Goal: Task Accomplishment & Management: Manage account settings

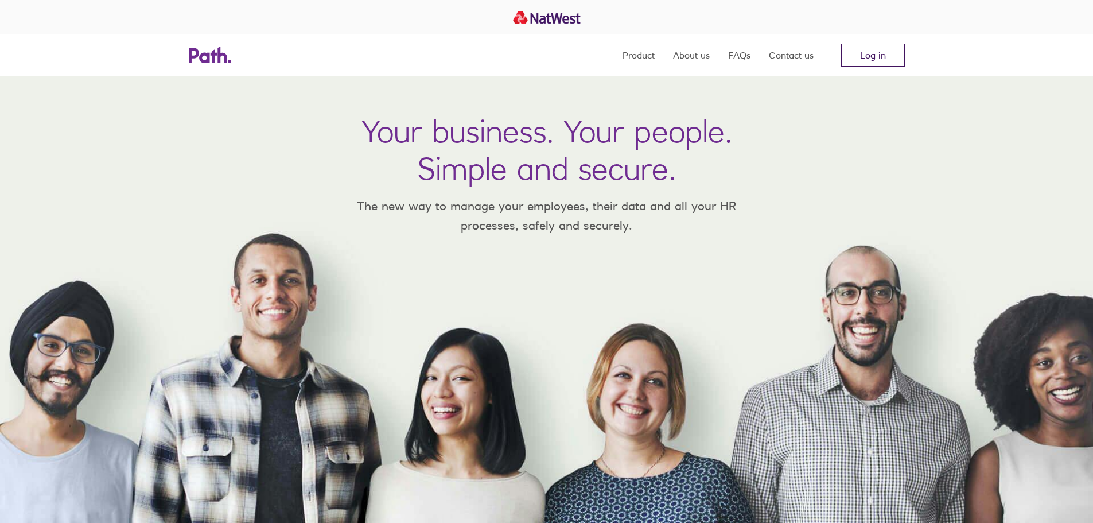
click at [864, 54] on link "Log in" at bounding box center [873, 55] width 64 height 23
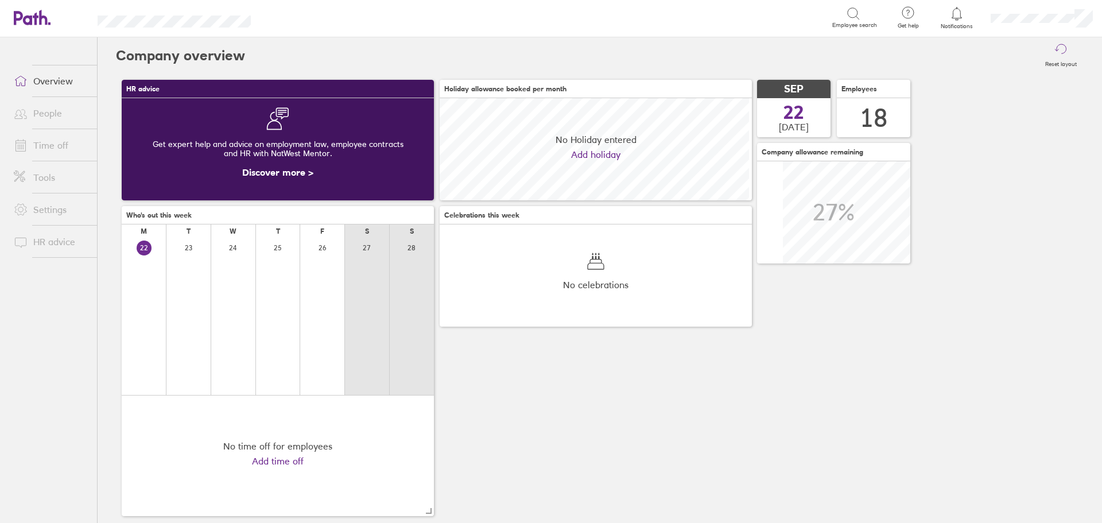
scroll to position [102, 312]
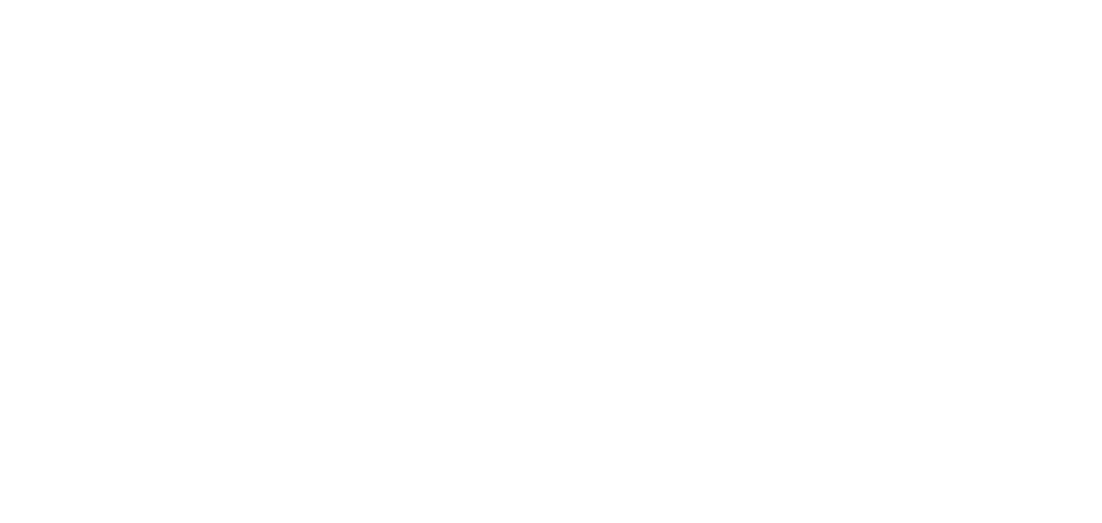
click at [335, 175] on div at bounding box center [551, 261] width 1102 height 523
click at [556, 247] on div at bounding box center [551, 261] width 1102 height 523
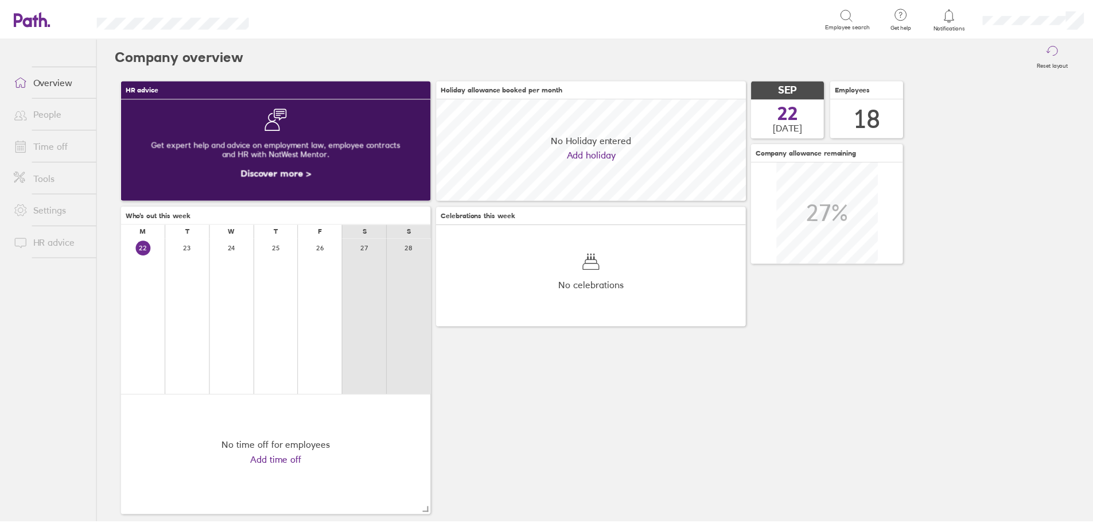
scroll to position [102, 312]
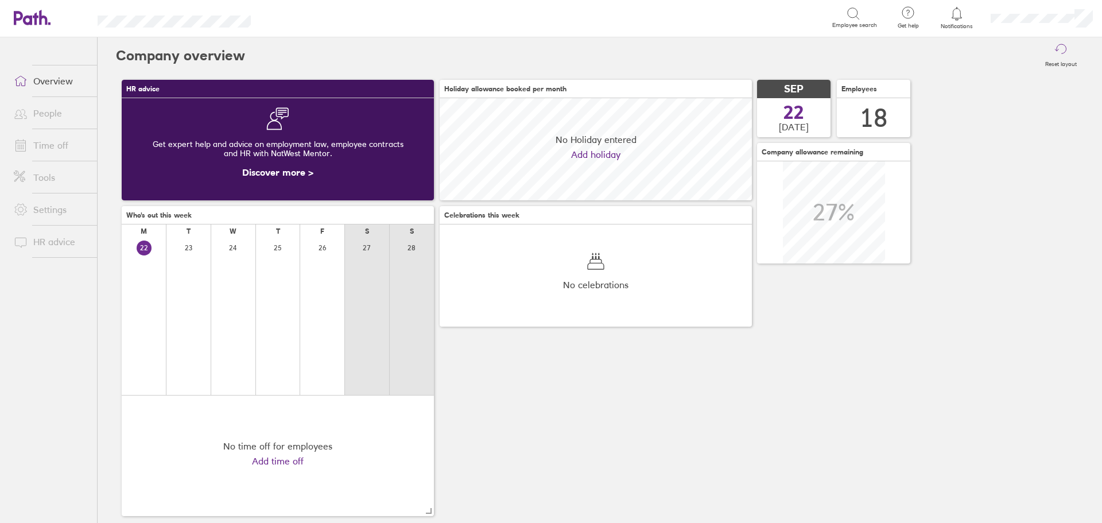
click at [46, 149] on link "Time off" at bounding box center [51, 145] width 92 height 23
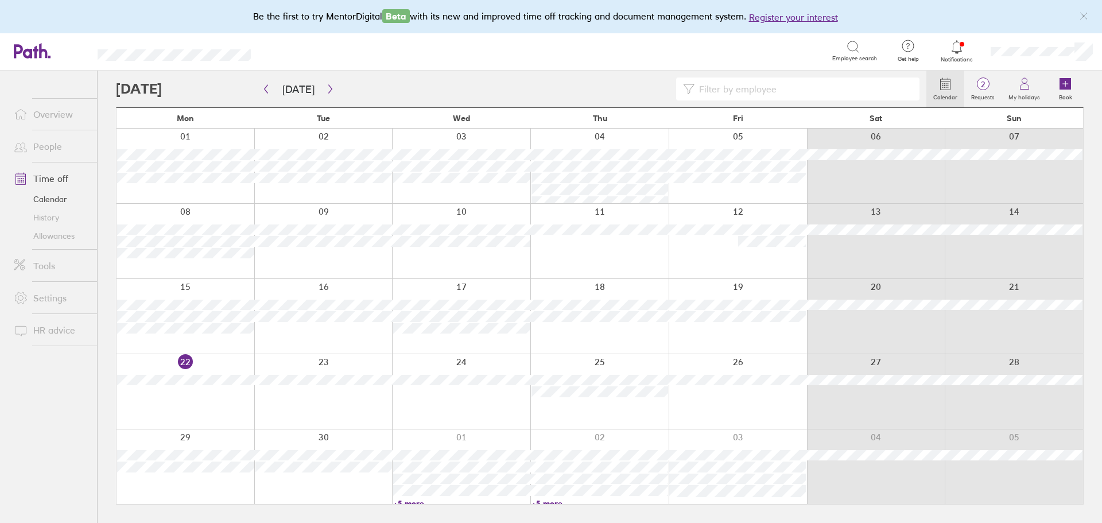
click at [556, 500] on link "+5 more" at bounding box center [599, 503] width 137 height 10
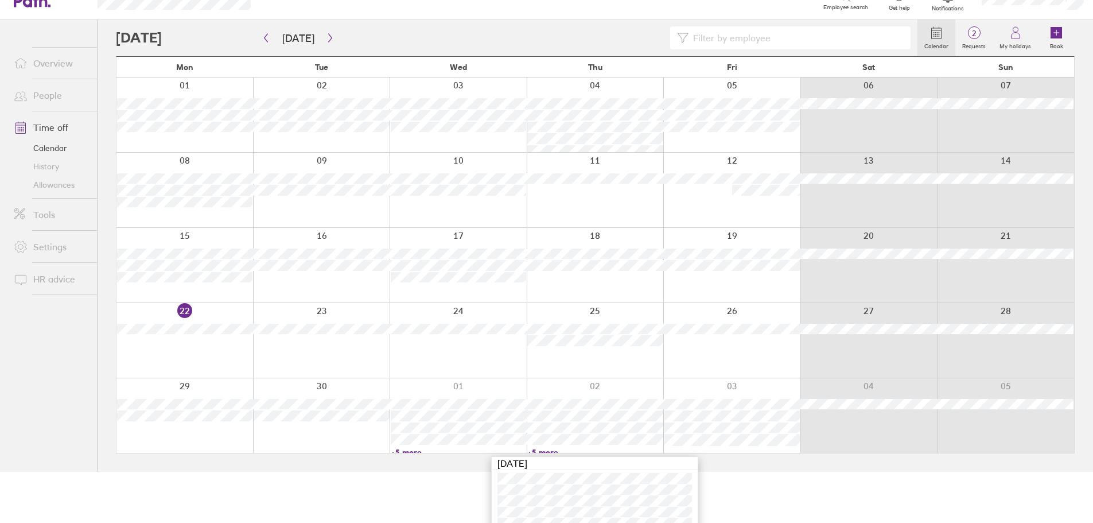
scroll to position [107, 0]
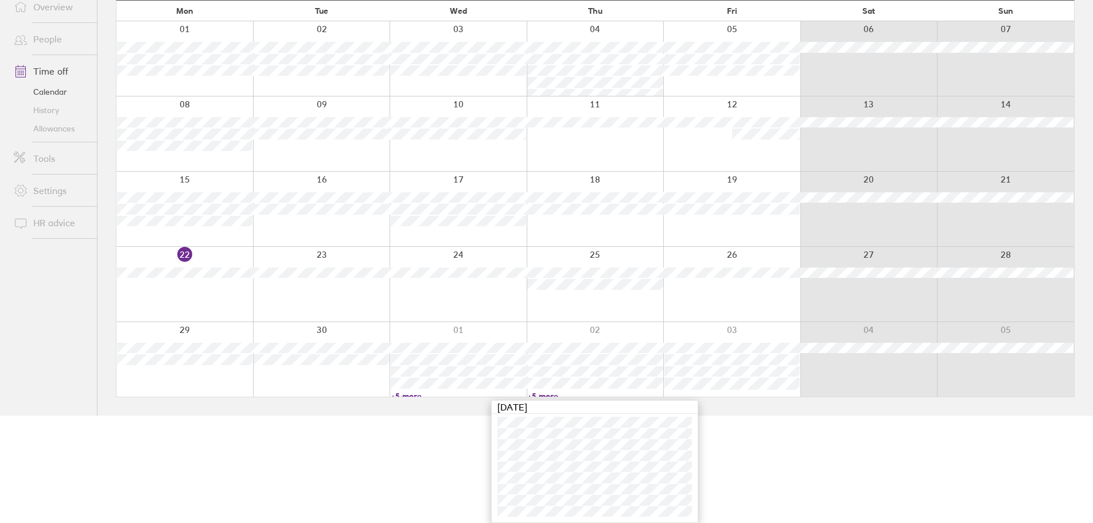
click at [853, 415] on html "Be the first to try MentorDigital Beta with its new and improved time off track…" at bounding box center [546, 154] width 1093 height 523
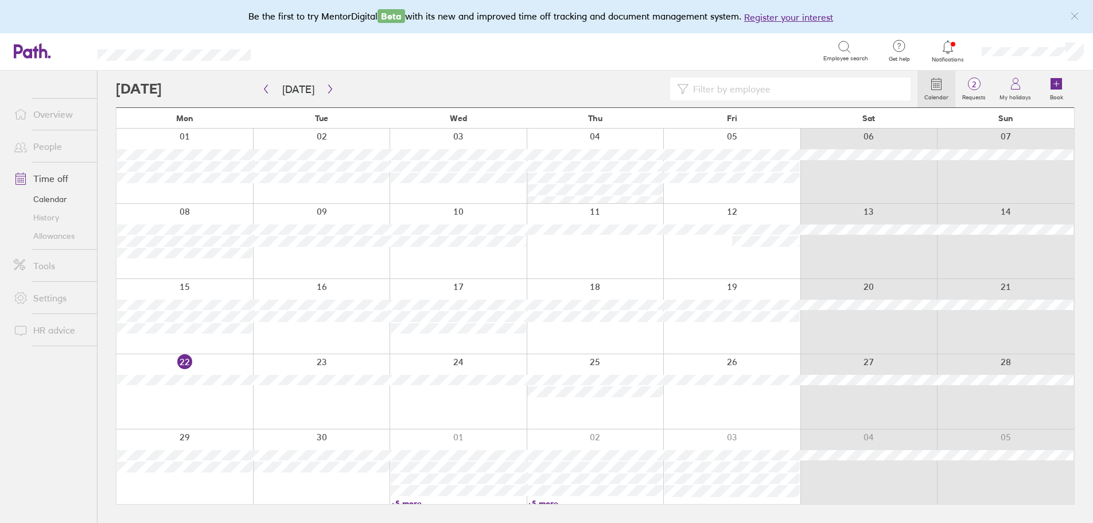
scroll to position [0, 0]
click at [330, 88] on icon "button" at bounding box center [330, 88] width 9 height 9
click at [419, 189] on link "+6 more" at bounding box center [461, 189] width 137 height 10
drag, startPoint x: 562, startPoint y: 187, endPoint x: 550, endPoint y: 189, distance: 12.3
click at [562, 187] on link "+6 more" at bounding box center [599, 189] width 137 height 10
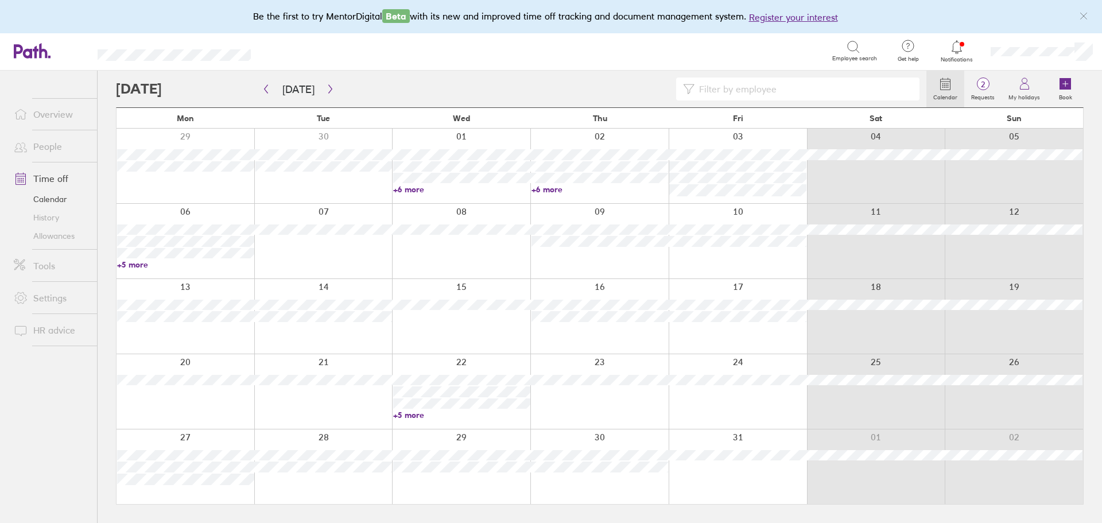
click at [551, 188] on link "+6 more" at bounding box center [599, 189] width 137 height 10
click at [935, 337] on div at bounding box center [876, 316] width 138 height 75
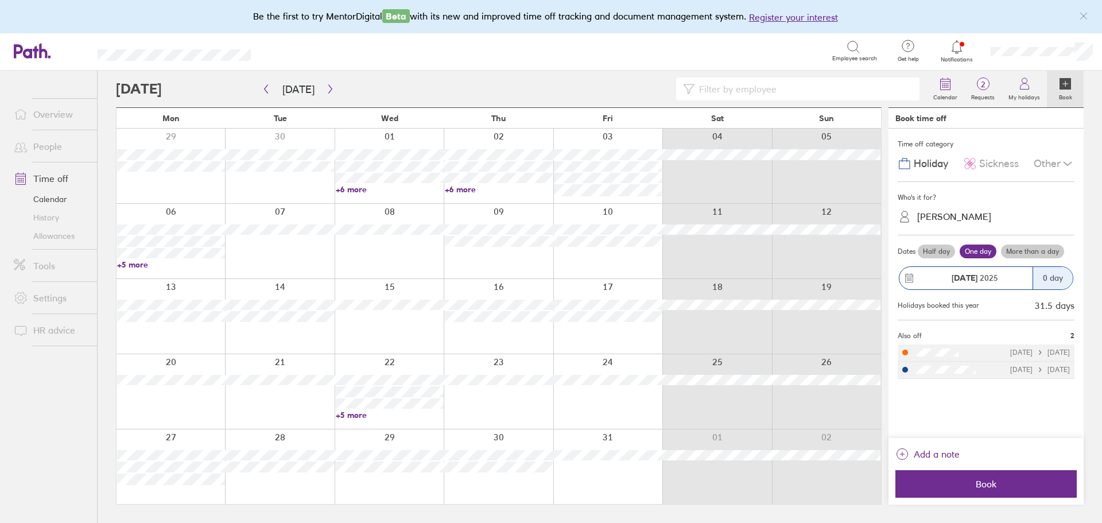
click at [129, 263] on link "+5 more" at bounding box center [171, 264] width 108 height 10
click at [92, 431] on ul "Overview People Time off Calendar History Allowances Tools Settings HR advice" at bounding box center [48, 278] width 97 height 414
click at [366, 417] on link "+5 more" at bounding box center [390, 415] width 108 height 10
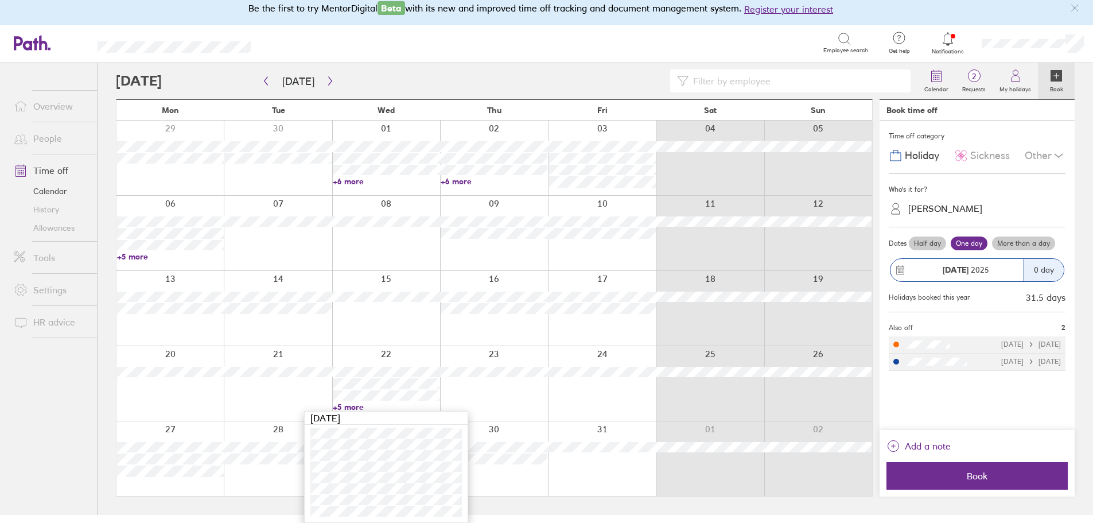
click at [350, 178] on link "+6 more" at bounding box center [386, 181] width 107 height 10
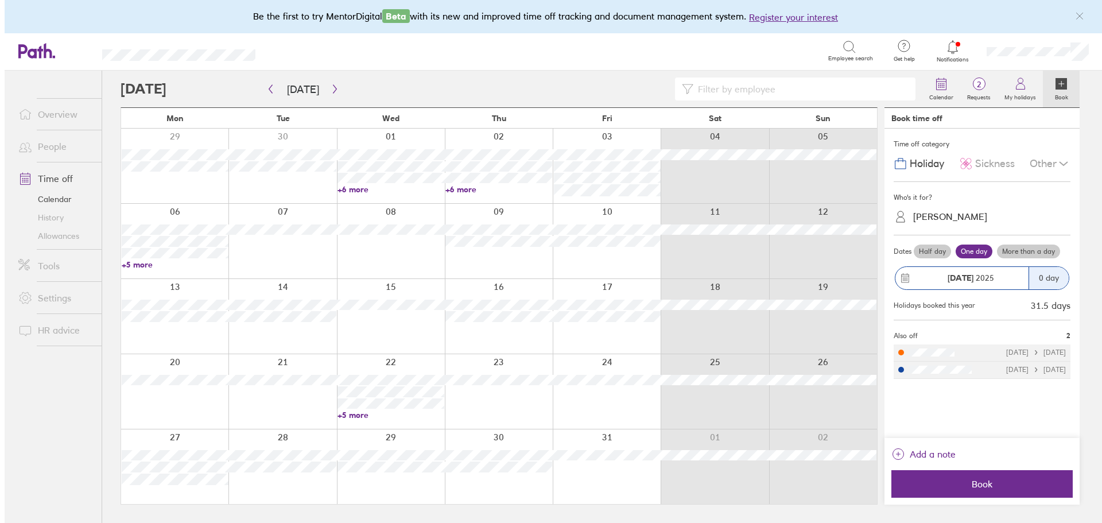
scroll to position [0, 0]
click at [349, 187] on link "+6 more" at bounding box center [390, 189] width 108 height 10
